Goal: Task Accomplishment & Management: Complete application form

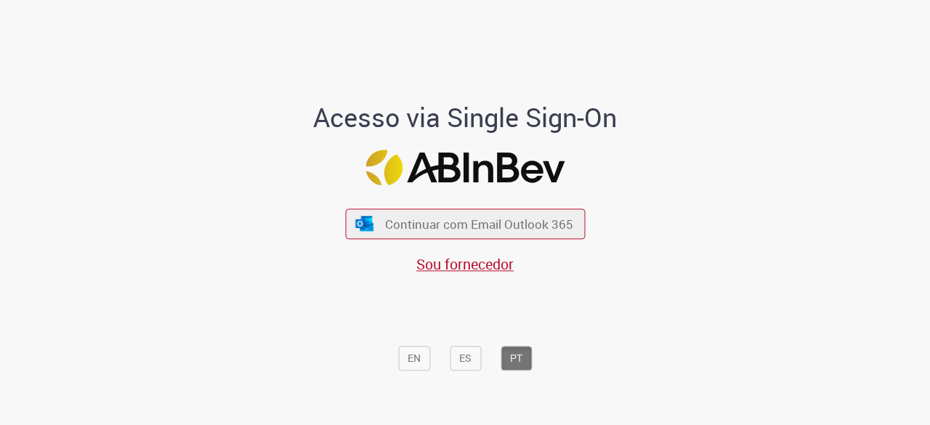
click at [362, 207] on div "Continuar com Email Outlook 365 Sou fornecedor" at bounding box center [465, 234] width 240 height 81
click at [371, 232] on button "Continuar com Email Outlook 365" at bounding box center [465, 224] width 245 height 31
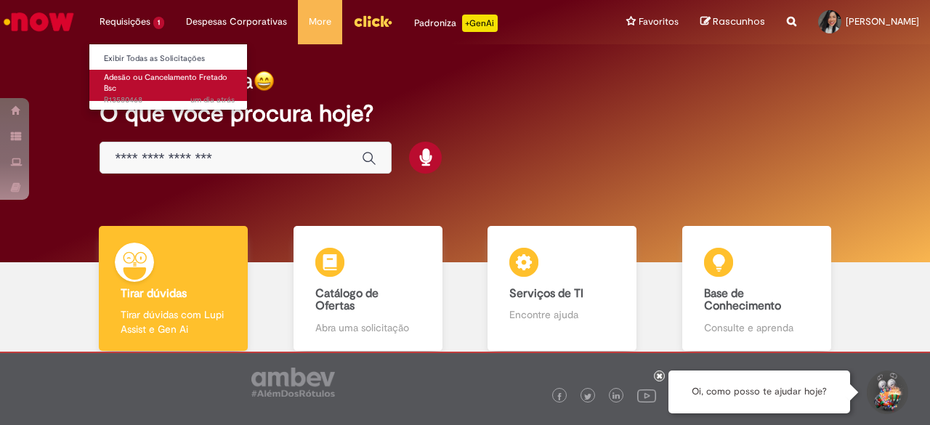
click at [134, 87] on link "Adesão ou Cancelamento Fretado Bsc um dia atrás um dia atrás R13580468" at bounding box center [169, 85] width 160 height 31
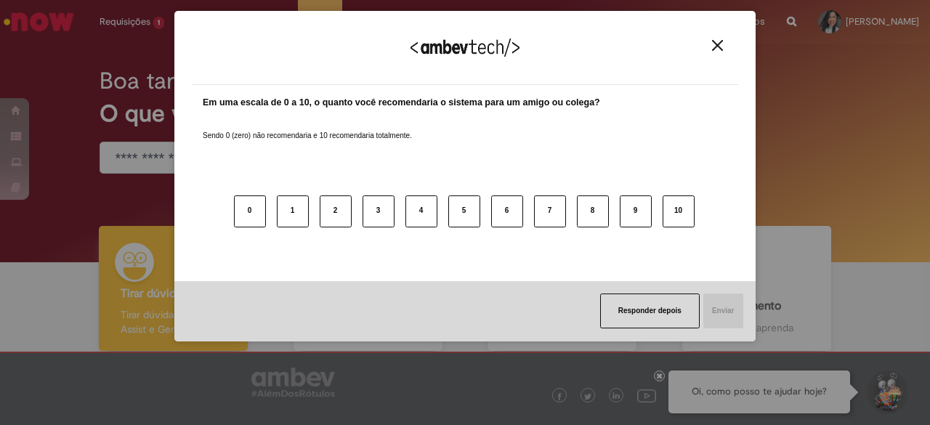
click at [722, 47] on img "Close" at bounding box center [717, 45] width 11 height 11
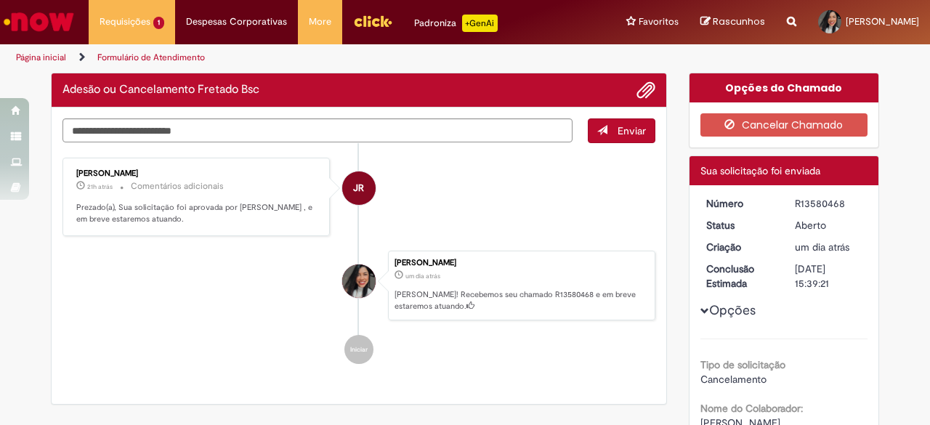
click at [254, 314] on li "[PERSON_NAME] um dia atrás um dia atrás [PERSON_NAME]! Recebemos seu chamado R1…" at bounding box center [359, 286] width 593 height 70
